Goal: Transaction & Acquisition: Purchase product/service

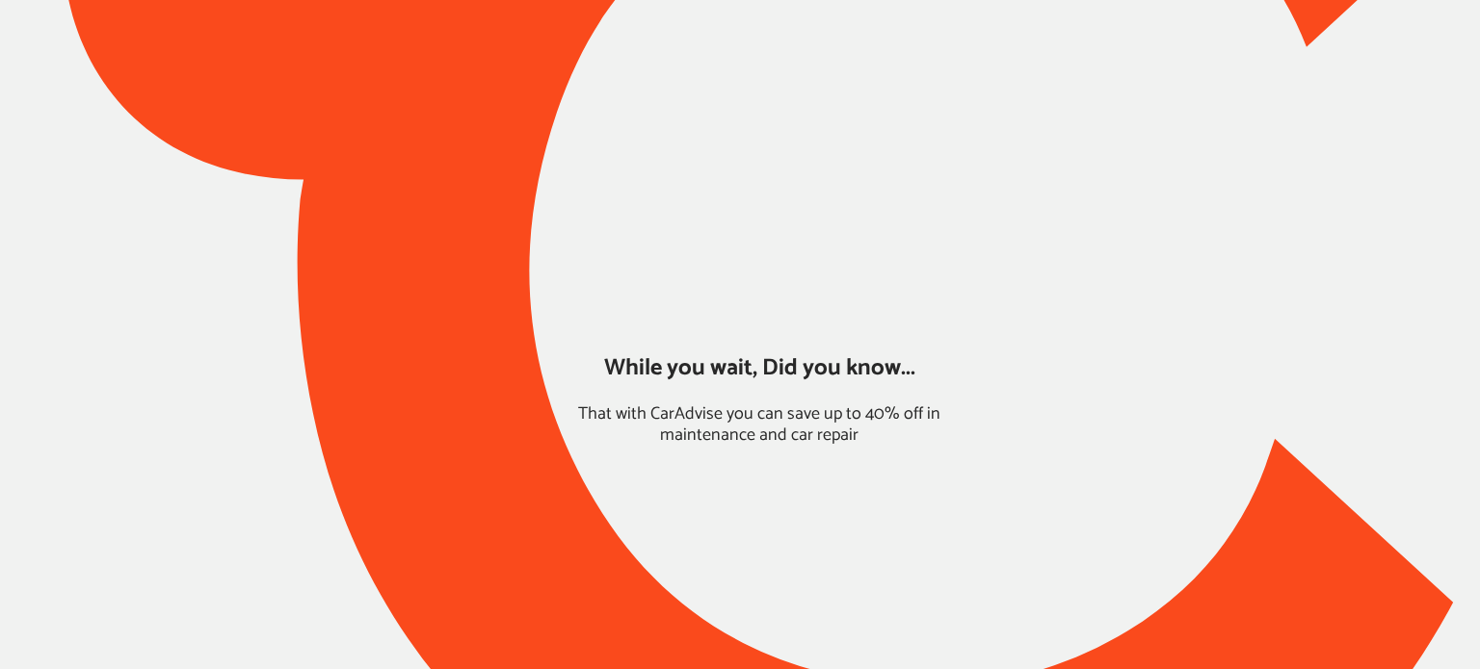
type input "*****"
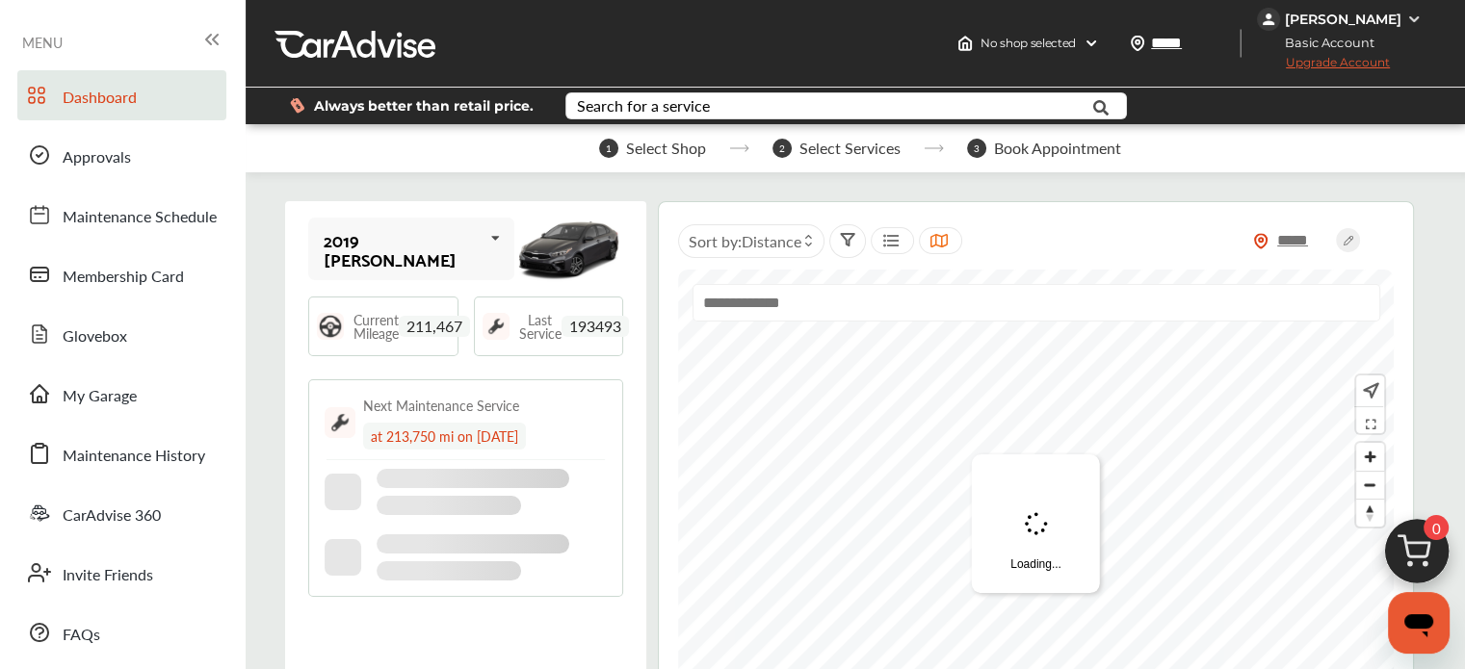
click at [72, 427] on div "Dashboard Approvals Maintenance Schedule Membership Card Glovebox My Garage Mai…" at bounding box center [123, 364] width 226 height 588
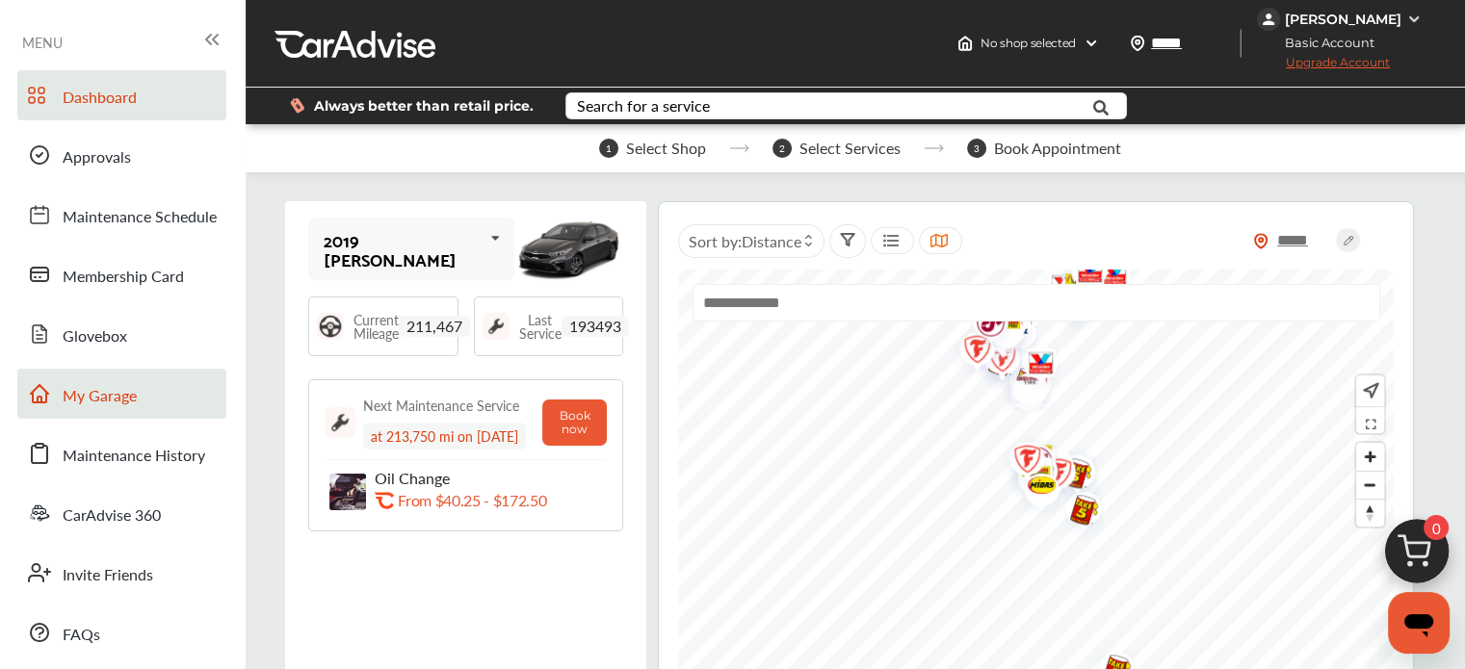
click at [54, 397] on span at bounding box center [39, 394] width 31 height 31
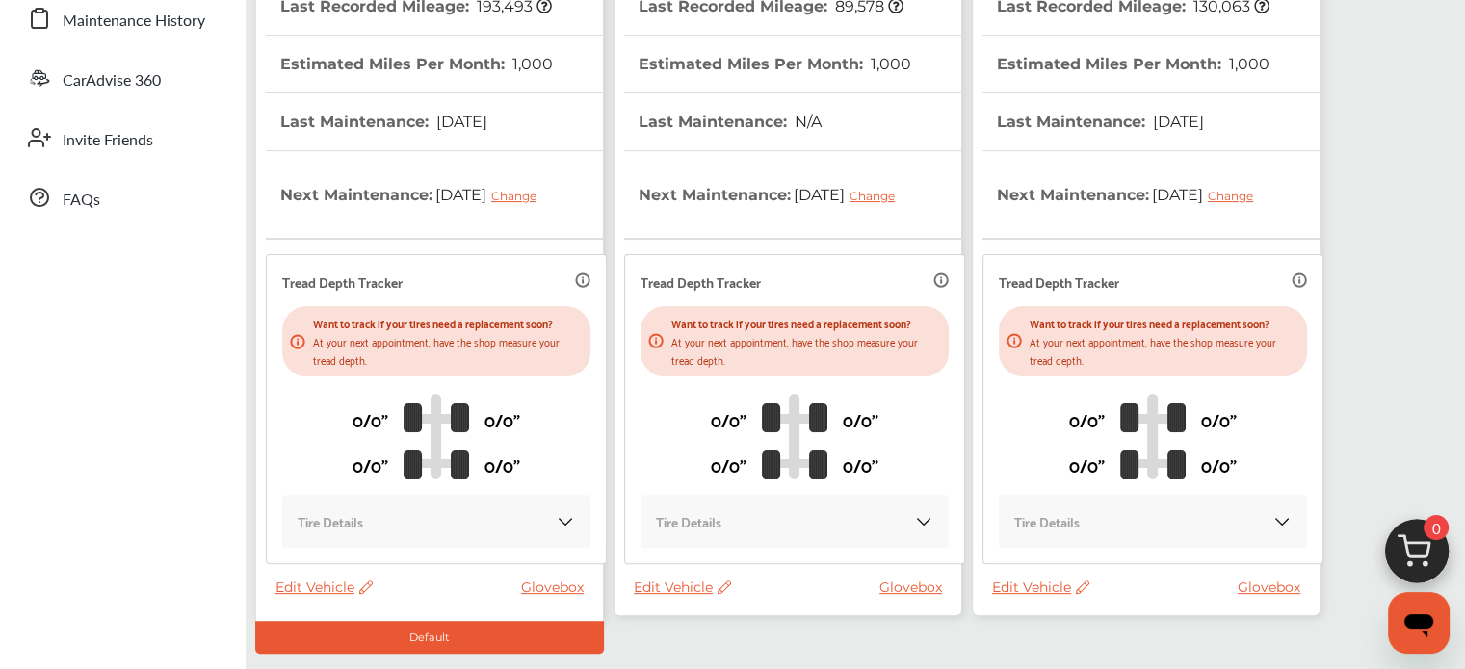
scroll to position [545, 0]
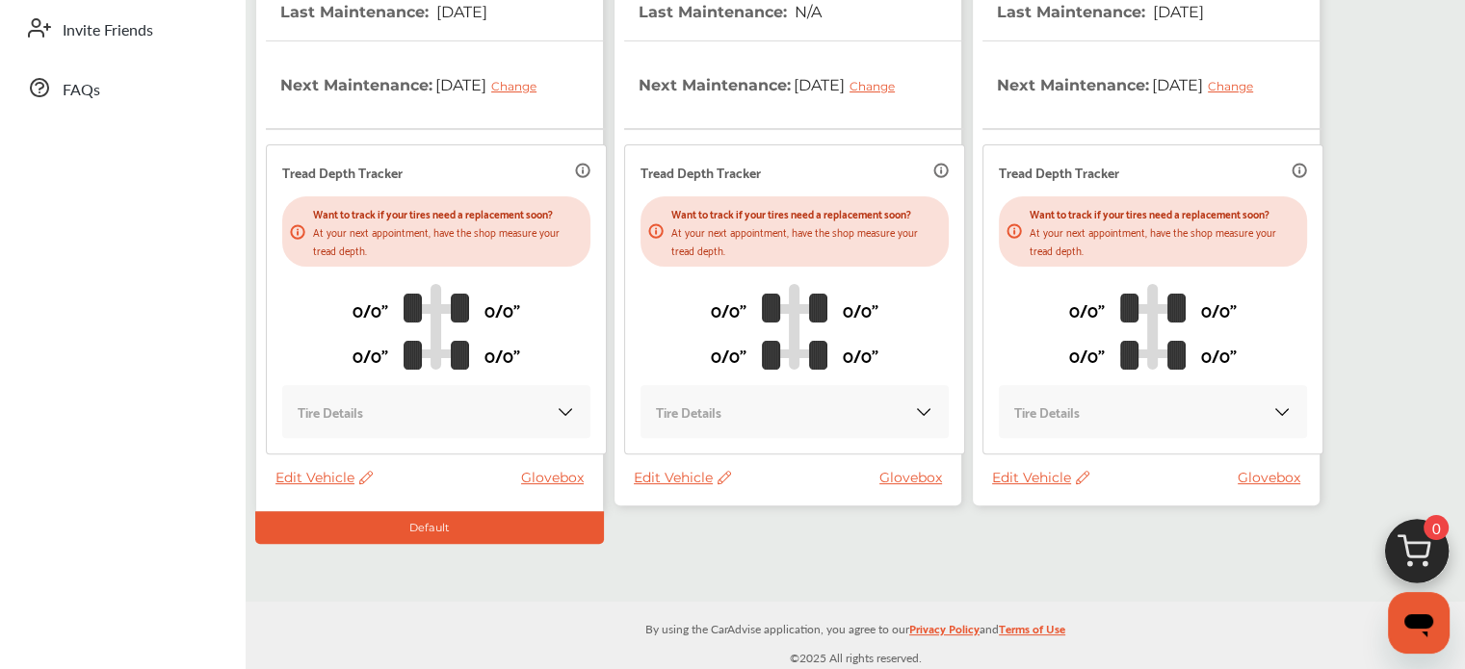
click at [1046, 473] on span "Edit Vehicle" at bounding box center [1040, 477] width 97 height 17
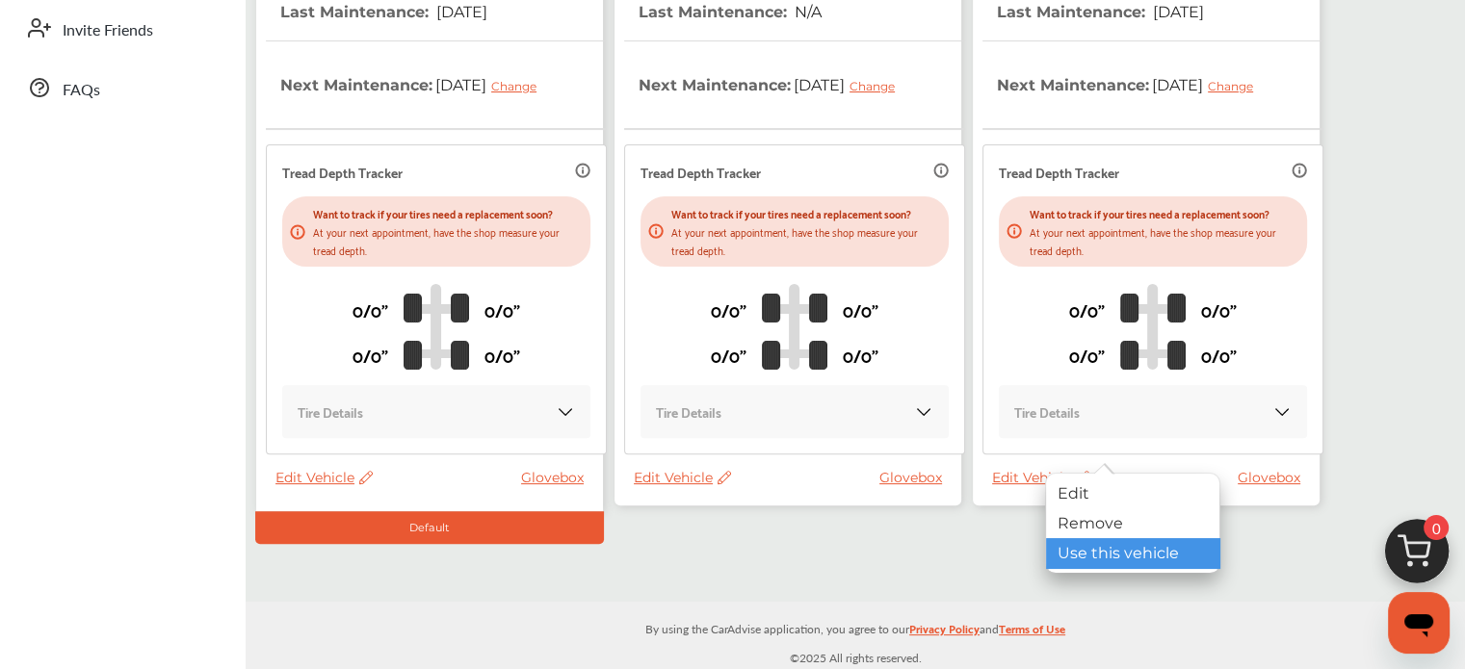
click at [1062, 557] on div "Use this vehicle" at bounding box center [1132, 553] width 173 height 30
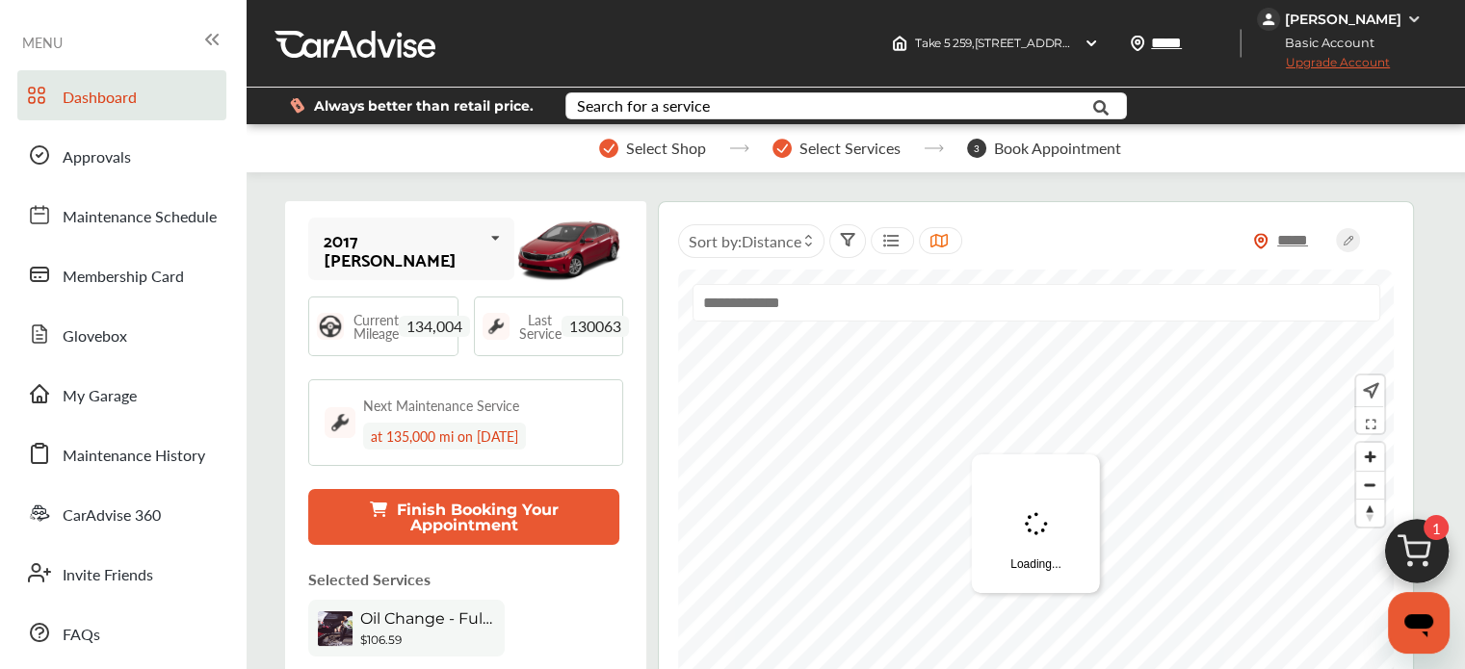
click at [1404, 544] on img at bounding box center [1417, 557] width 92 height 92
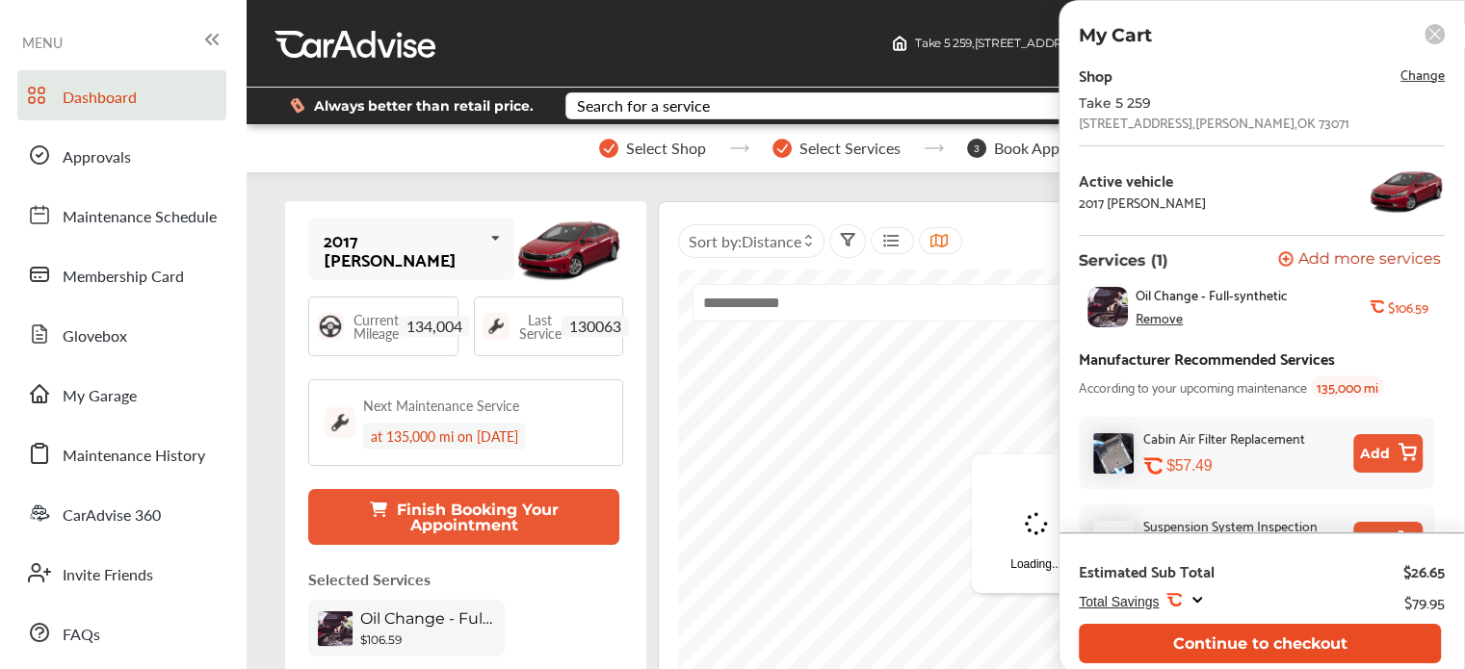
click at [1300, 644] on button "Continue to checkout" at bounding box center [1260, 643] width 362 height 39
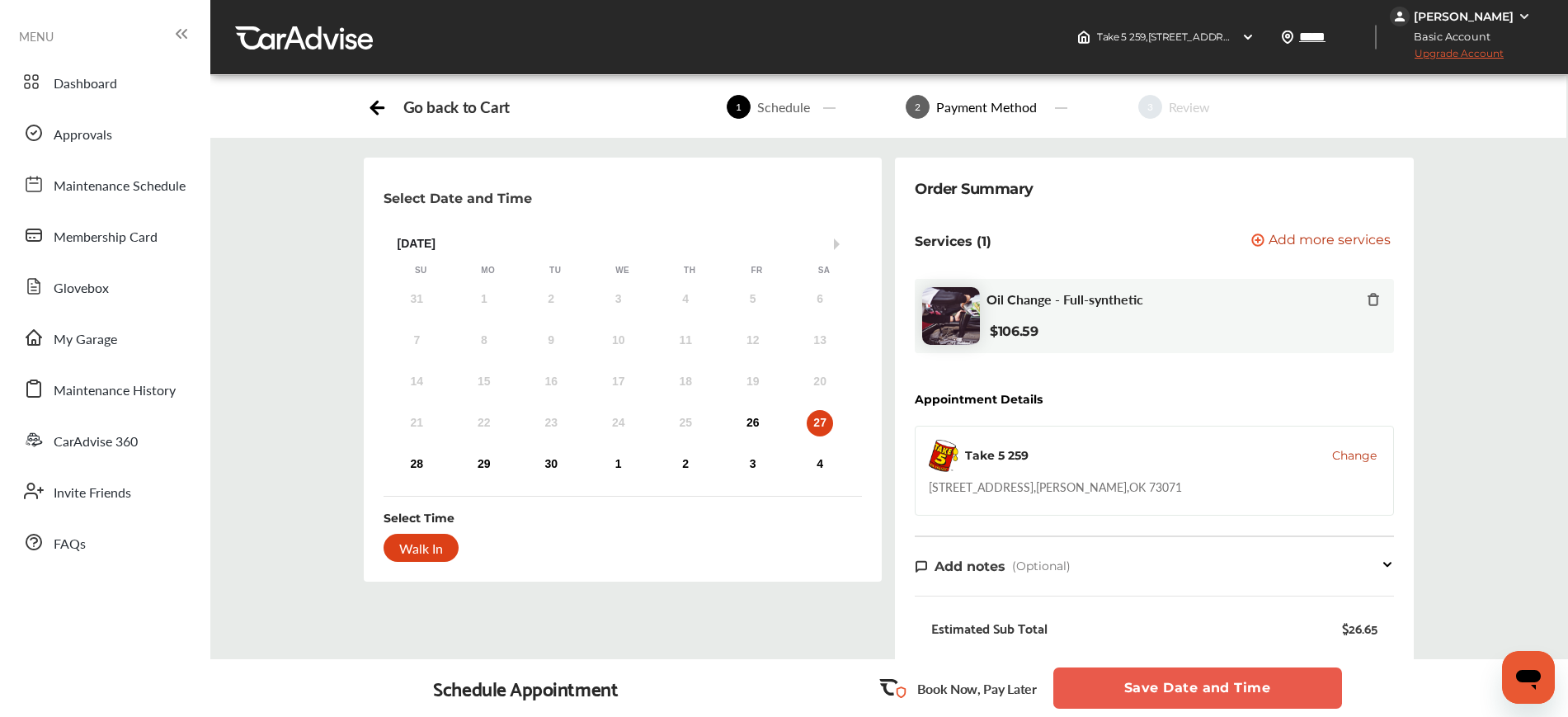
drag, startPoint x: 1193, startPoint y: 3, endPoint x: 1247, endPoint y: 313, distance: 314.7
click at [1247, 313] on div "Oil Change - Full-synthetic $106.59" at bounding box center [1183, 316] width 393 height 50
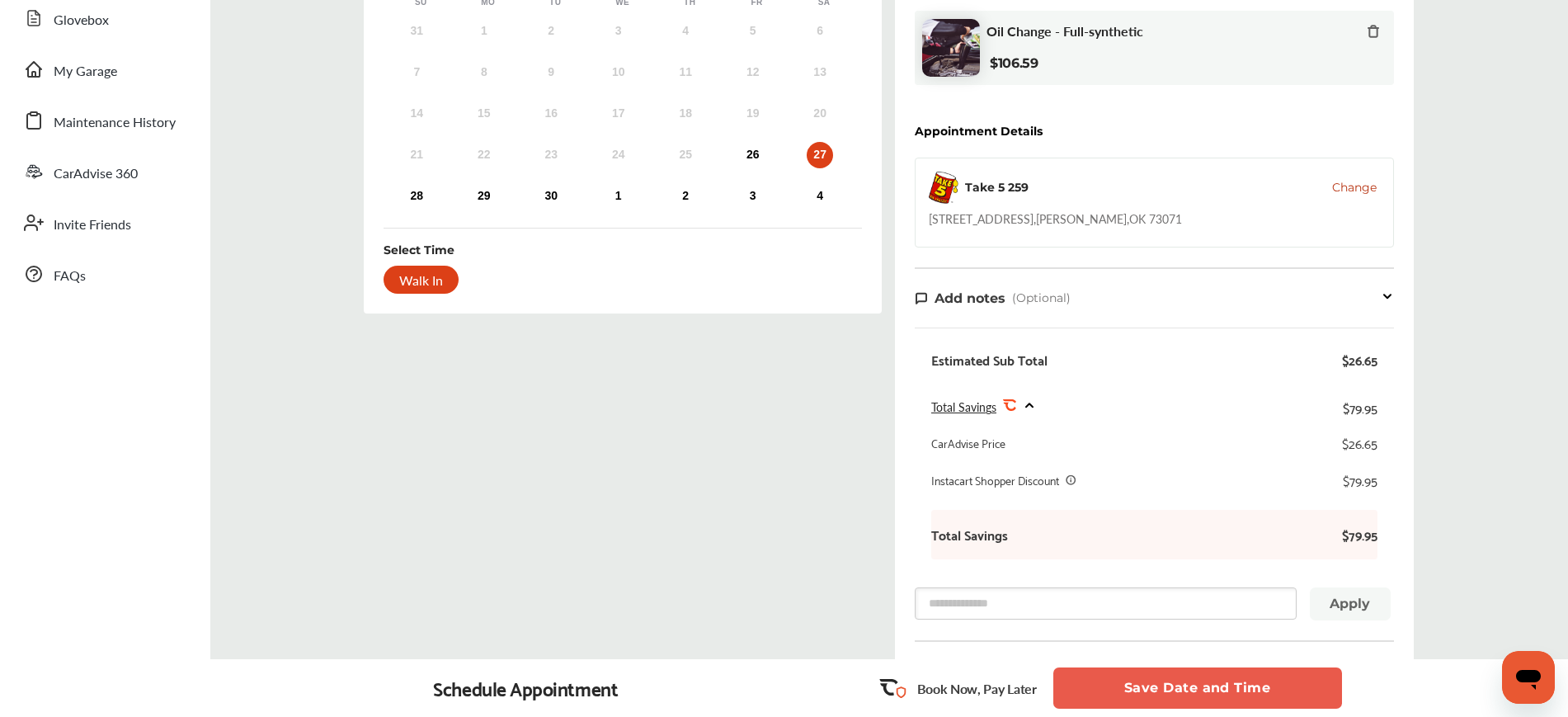
scroll to position [514, 0]
